Goal: Task Accomplishment & Management: Use online tool/utility

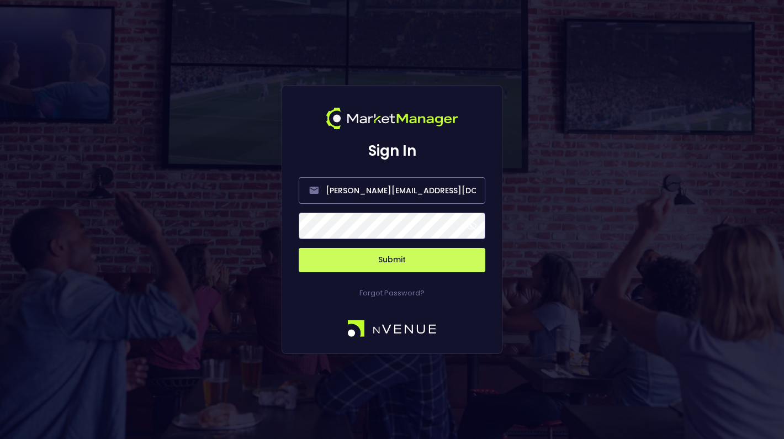
click at [470, 224] on span at bounding box center [471, 226] width 10 height 10
click at [438, 258] on button "Submit" at bounding box center [392, 260] width 187 height 24
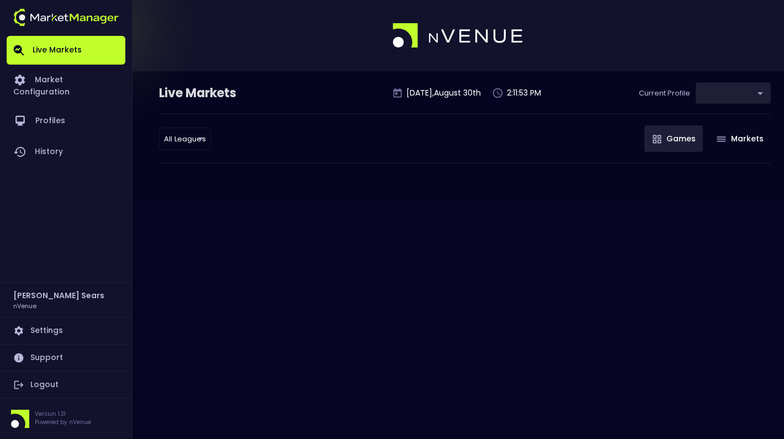
type input "d66ee90f-df8e-430e-a05c-aaf70ad95ad9"
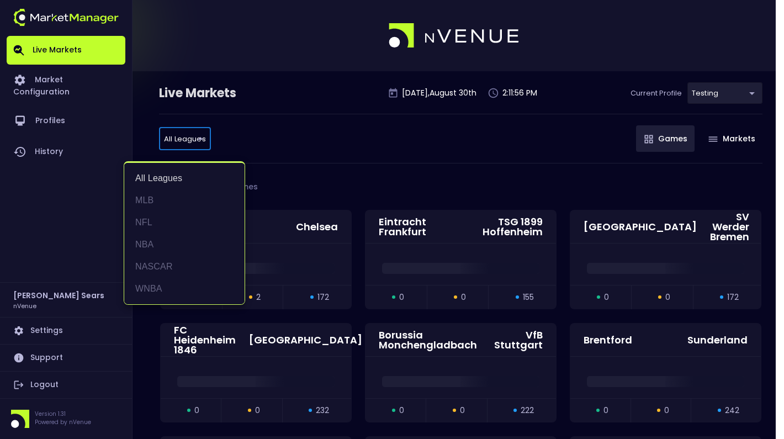
click at [153, 200] on li "MLB" at bounding box center [184, 200] width 120 height 22
type input "MLB"
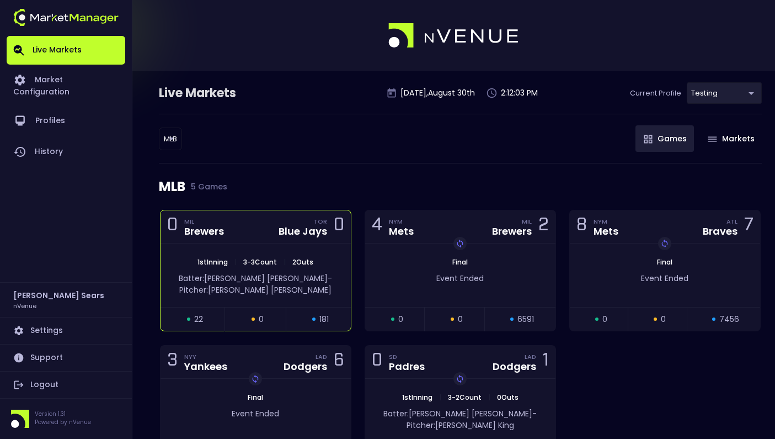
click at [249, 244] on div "1st Inning | 3 - 3 Count | 2 Outs Batter: [PERSON_NAME]: [PERSON_NAME]" at bounding box center [256, 274] width 190 height 63
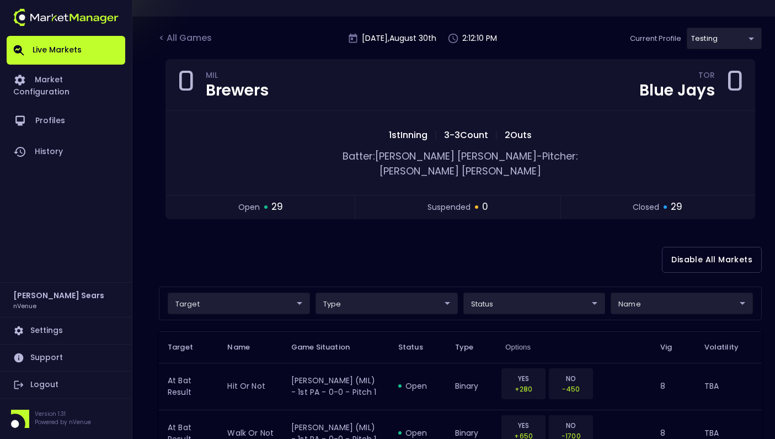
scroll to position [52, 0]
